Goal: Information Seeking & Learning: Learn about a topic

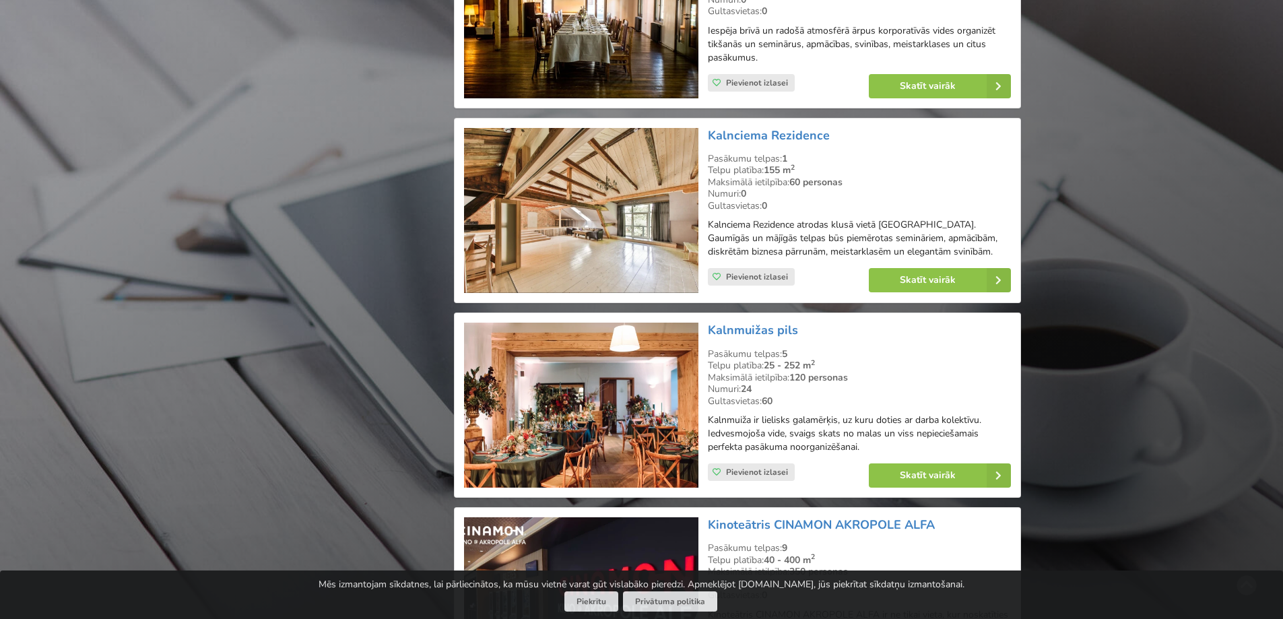
scroll to position [7208, 0]
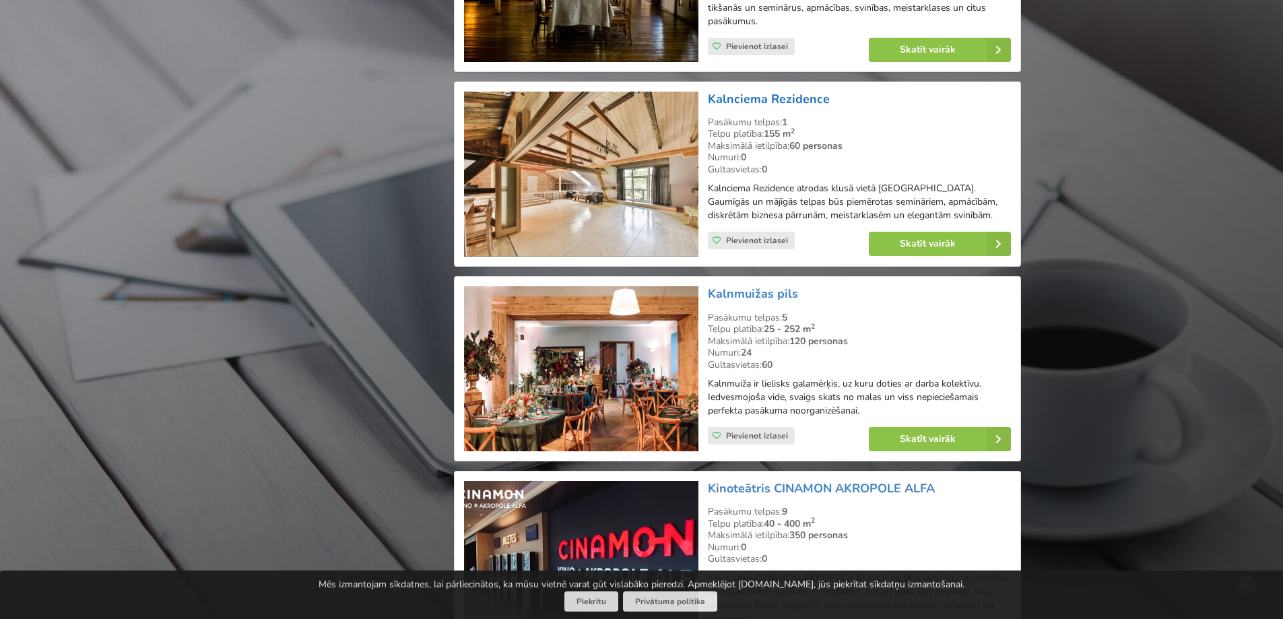
drag, startPoint x: 731, startPoint y: 59, endPoint x: 733, endPoint y: 69, distance: 11.0
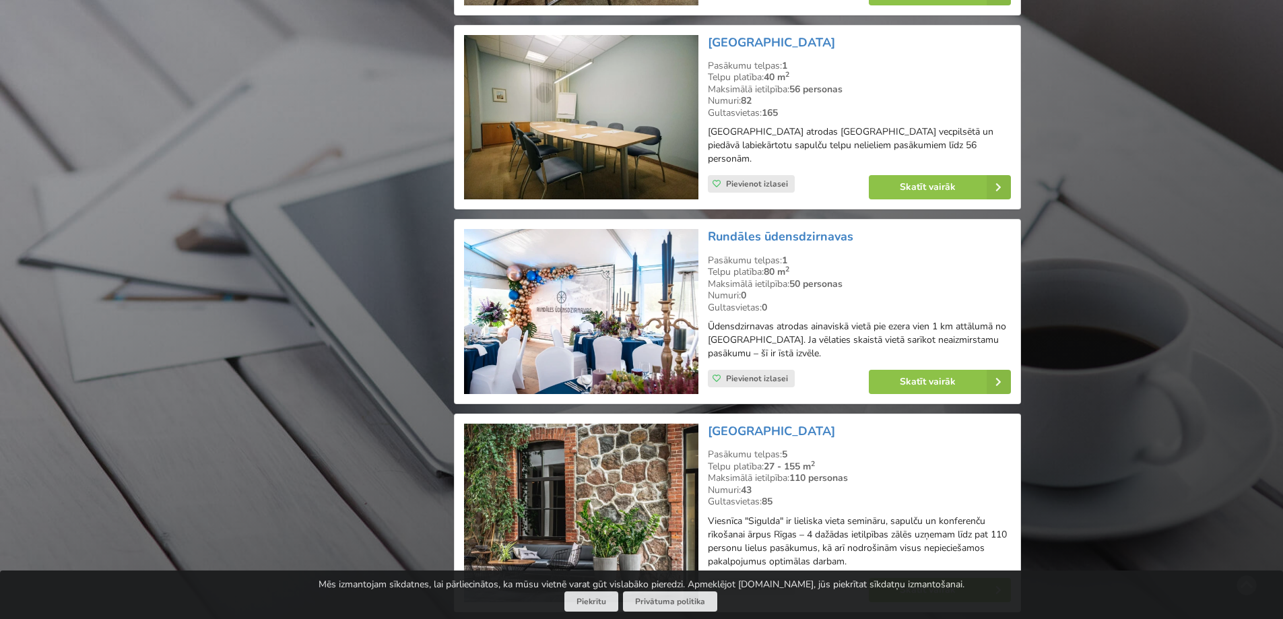
scroll to position [19874, 0]
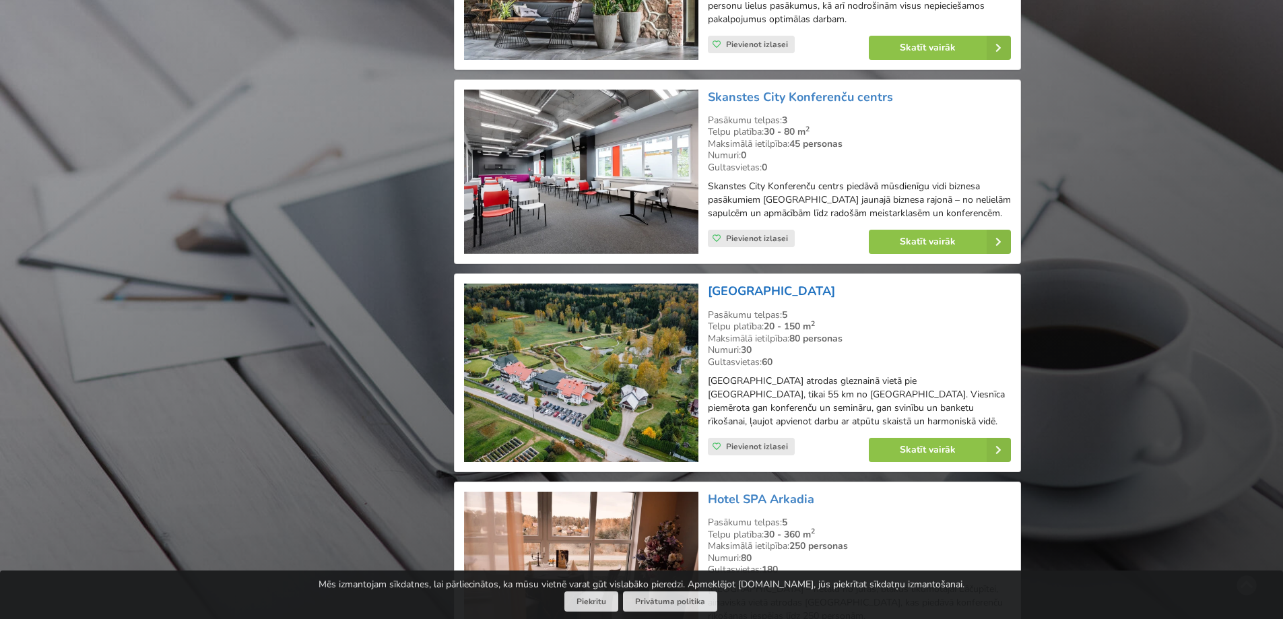
drag, startPoint x: 740, startPoint y: 210, endPoint x: 740, endPoint y: 218, distance: 7.4
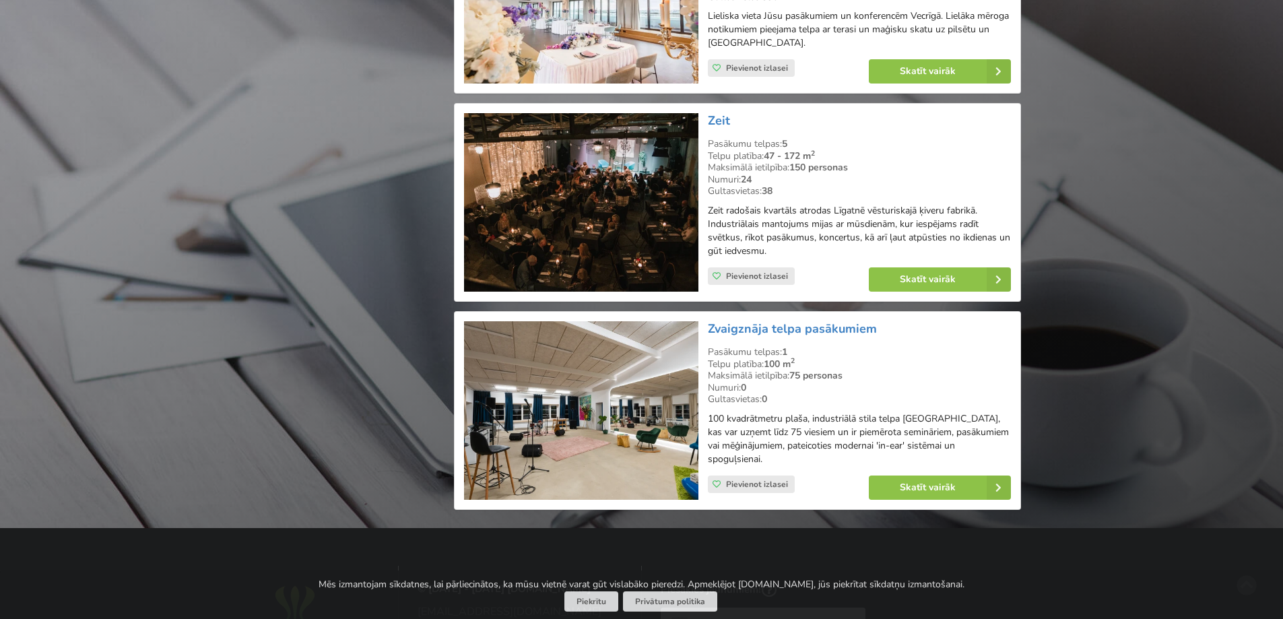
scroll to position [24129, 0]
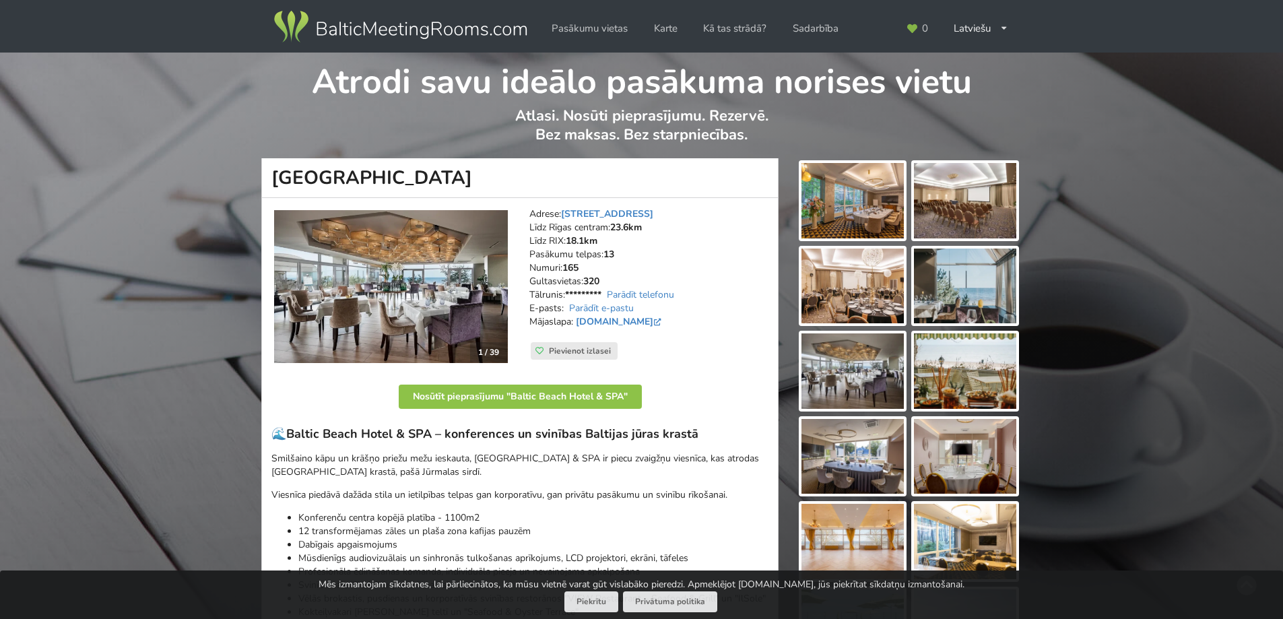
scroll to position [542, 0]
